Goal: Task Accomplishment & Management: Manage account settings

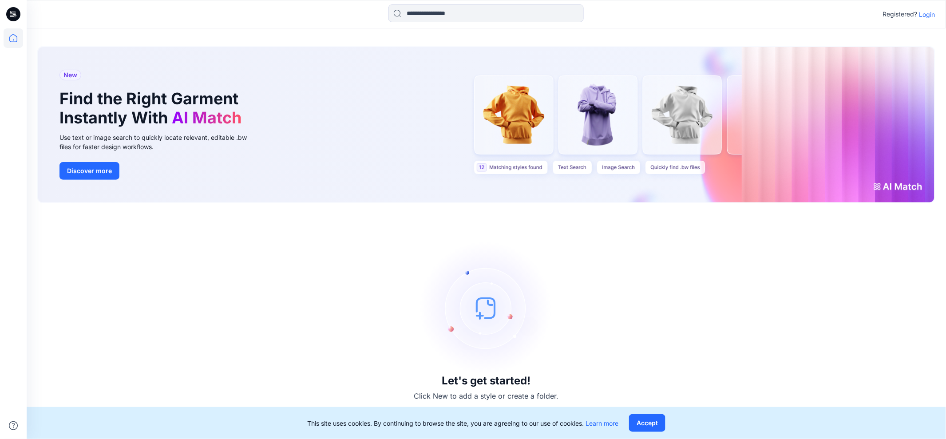
click at [924, 13] on p "Login" at bounding box center [927, 14] width 16 height 9
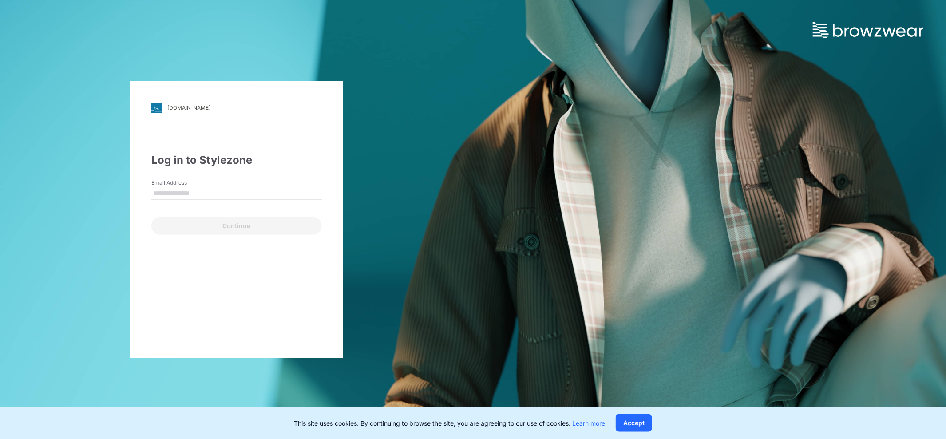
type input "**********"
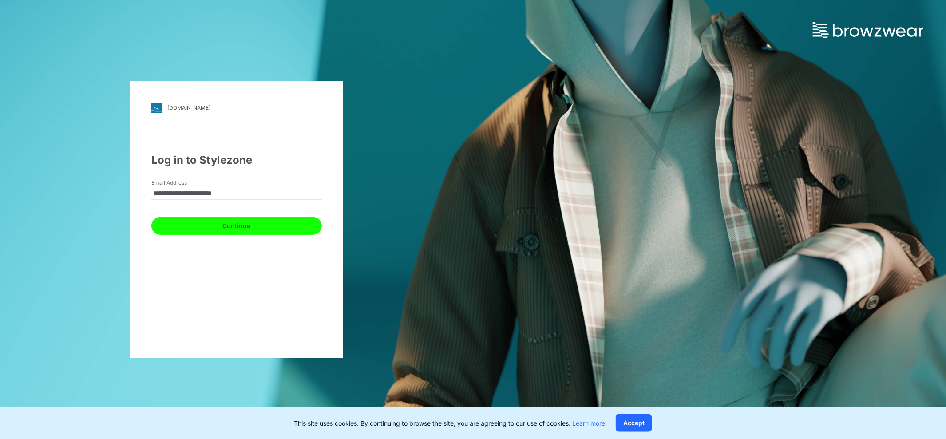
click at [245, 231] on button "Continue" at bounding box center [236, 226] width 170 height 18
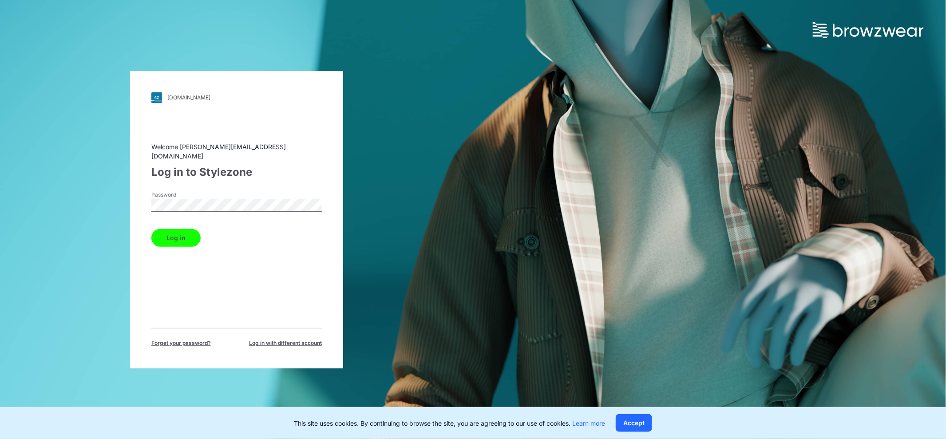
click at [170, 231] on button "Log in" at bounding box center [175, 238] width 49 height 18
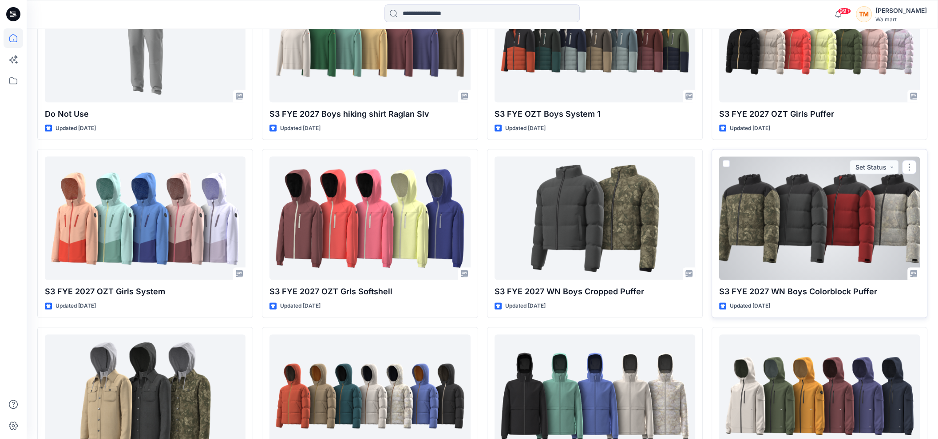
scroll to position [2300, 0]
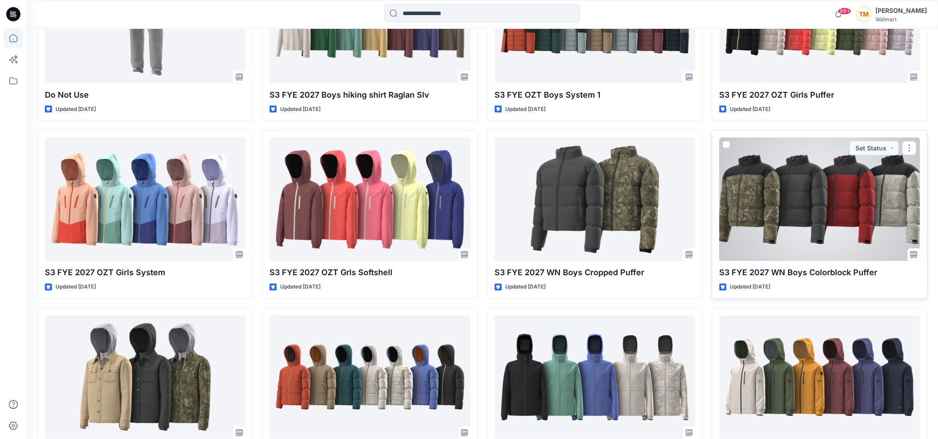
click at [780, 212] on div at bounding box center [819, 199] width 201 height 123
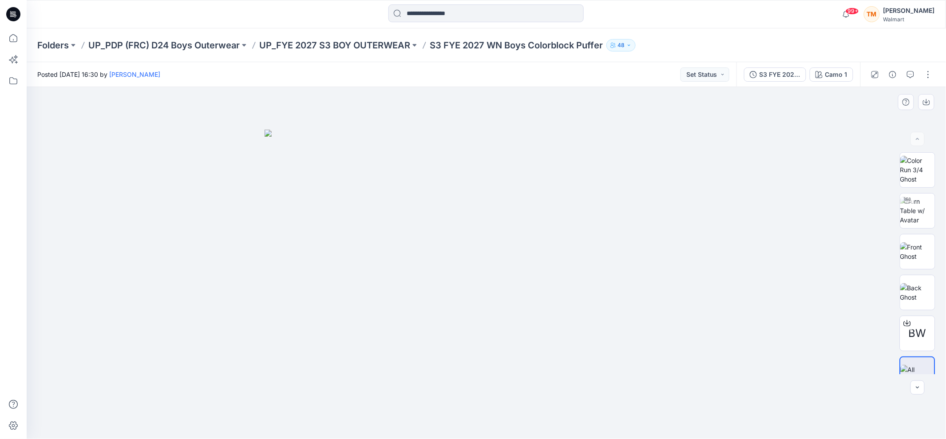
click at [806, 287] on div at bounding box center [487, 263] width 920 height 352
click at [920, 255] on img at bounding box center [917, 251] width 35 height 19
